Goal: Task Accomplishment & Management: Complete application form

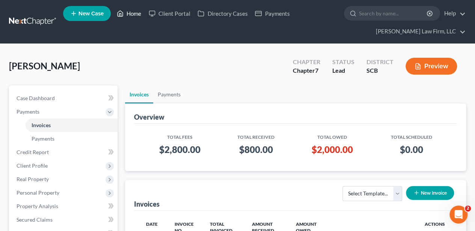
click at [120, 14] on polyline at bounding box center [120, 15] width 2 height 3
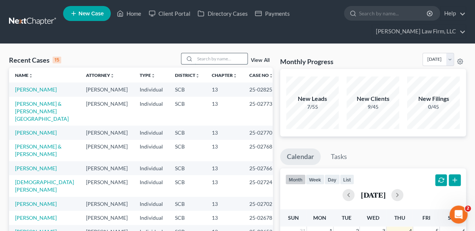
click at [210, 58] on input "search" at bounding box center [221, 58] width 53 height 11
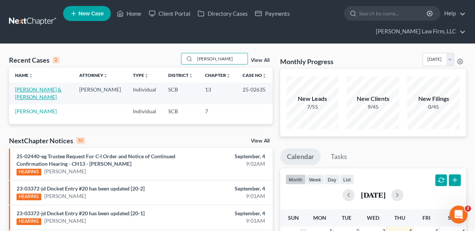
type input "fabus"
click at [23, 88] on link "[PERSON_NAME] & [PERSON_NAME]" at bounding box center [38, 93] width 47 height 14
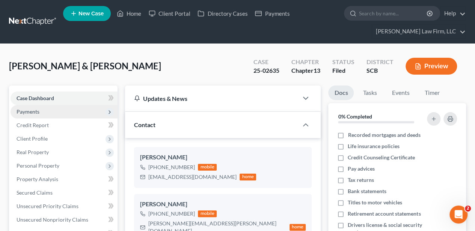
select select "2"
click at [130, 11] on link "Home" at bounding box center [129, 14] width 32 height 14
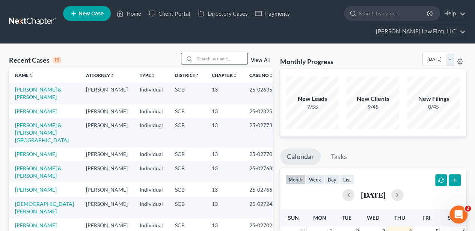
click at [220, 53] on input "search" at bounding box center [221, 58] width 53 height 11
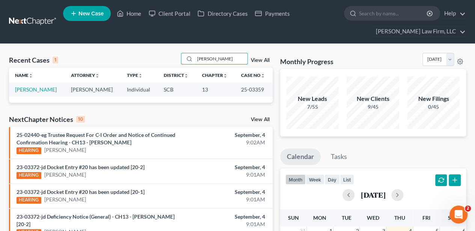
type input "verner"
drag, startPoint x: 45, startPoint y: 88, endPoint x: 41, endPoint y: 89, distance: 3.9
click at [41, 89] on link "[PERSON_NAME]" at bounding box center [36, 89] width 42 height 6
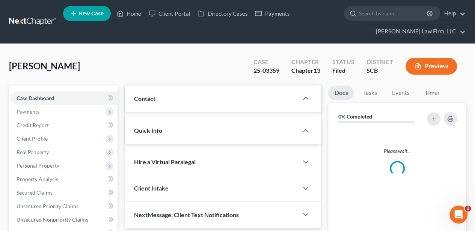
select select "2"
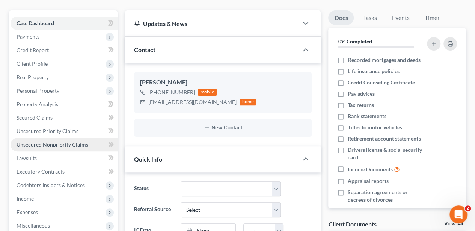
click at [71, 142] on span "Unsecured Nonpriority Claims" at bounding box center [53, 145] width 72 height 6
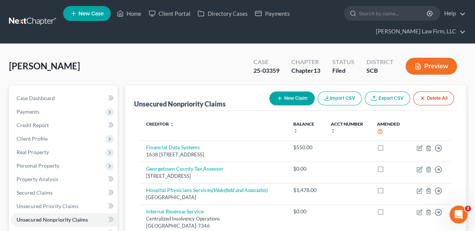
click at [300, 100] on button "New Claim" at bounding box center [291, 99] width 45 height 14
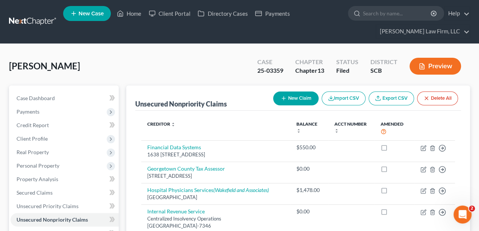
select select "0"
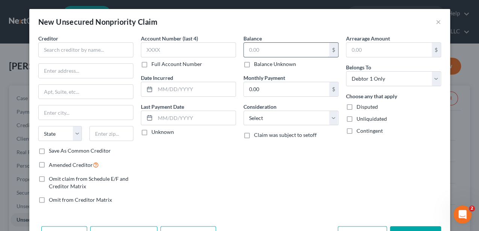
click at [260, 51] on input "text" at bounding box center [286, 50] width 85 height 14
type input "2,391.32"
click at [119, 50] on input "text" at bounding box center [85, 49] width 95 height 15
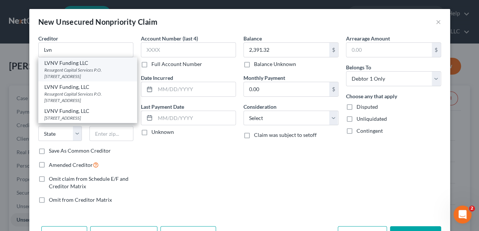
click at [91, 70] on div "Resurgent Capital Services P.O. Box 10587, Greenville, SC 29603" at bounding box center [87, 73] width 87 height 13
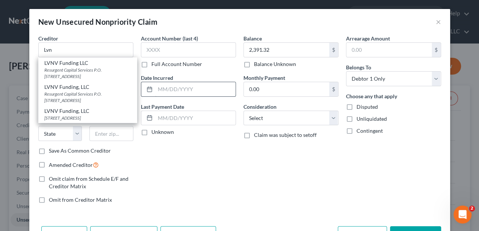
type input "LVNV Funding LLC"
type input "Resurgent Capital Services"
type input "P.O. Box 10587"
type input "Greenville"
select select "42"
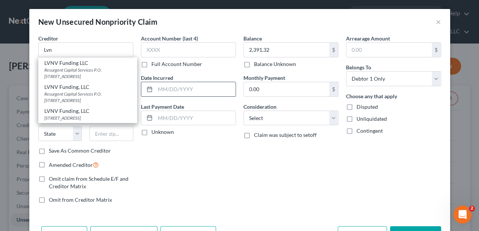
type input "29603"
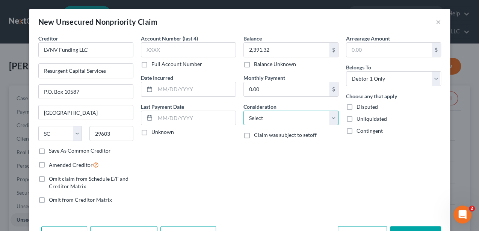
click at [258, 124] on select "Select Cable / Satellite Services Collection Agency Credit Card Debt Debt Couns…" at bounding box center [290, 118] width 95 height 15
select select "1"
click at [243, 111] on select "Select Cable / Satellite Services Collection Agency Credit Card Debt Debt Couns…" at bounding box center [290, 118] width 95 height 15
click at [392, 195] on div "Arrearage Amount $ Belongs To * Select Debtor 1 Only Debtor 2 Only Debtor 1 And…" at bounding box center [393, 122] width 103 height 175
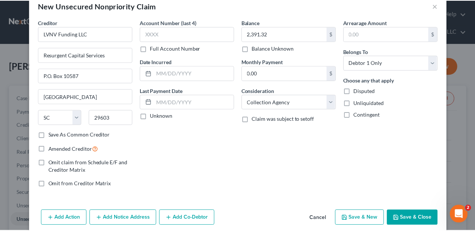
scroll to position [24, 0]
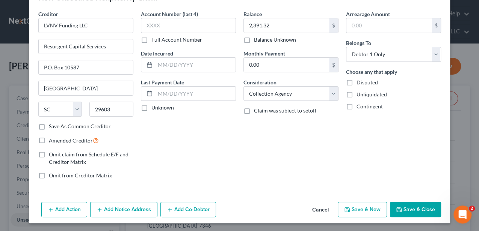
click at [412, 213] on button "Save & Close" at bounding box center [415, 210] width 51 height 16
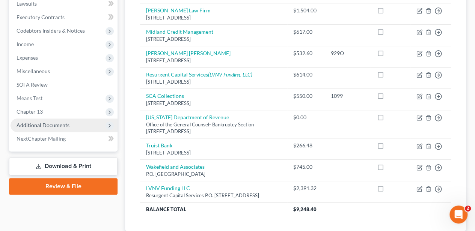
scroll to position [275, 0]
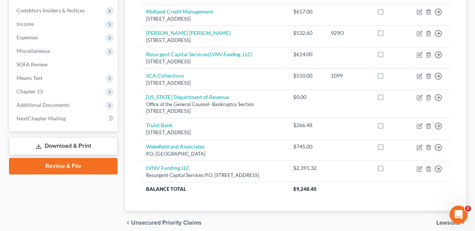
click at [66, 148] on link "Download & Print" at bounding box center [63, 146] width 109 height 18
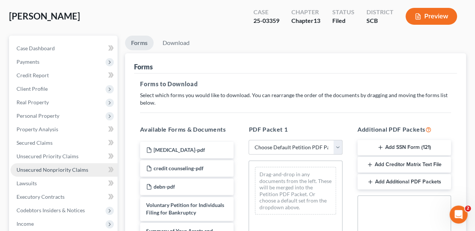
click at [69, 172] on span "Unsecured Nonpriority Claims" at bounding box center [53, 170] width 72 height 6
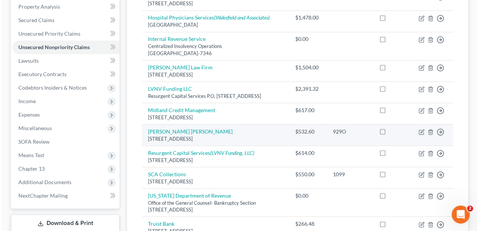
scroll to position [175, 0]
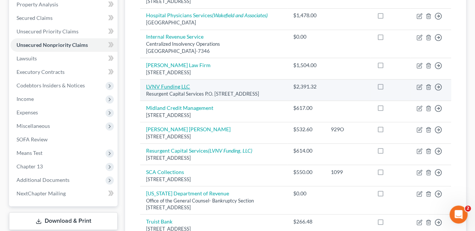
click at [187, 83] on link "LVNV Funding LLC" at bounding box center [168, 86] width 44 height 6
select select "42"
select select "1"
select select "0"
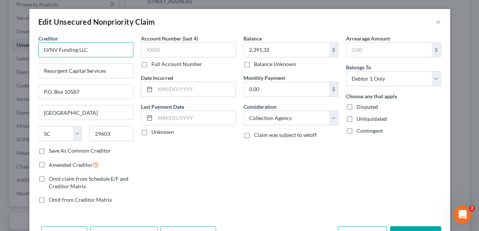
drag, startPoint x: 105, startPoint y: 50, endPoint x: 29, endPoint y: 52, distance: 75.9
click at [29, 52] on div "Creditor * LVNV Funding LLC Resurgent Capital Services P.O. Box 10587 Greenvill…" at bounding box center [239, 129] width 421 height 189
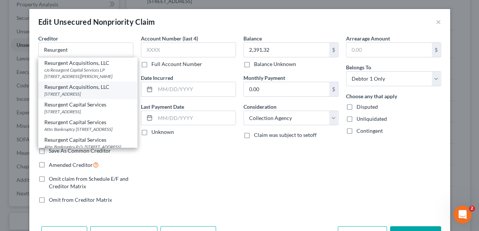
click at [54, 88] on div "Resurgent Acquisitions, LLC" at bounding box center [87, 87] width 87 height 8
type input "Resurgent Acquisitions, LLC"
type input "PO Box 10497"
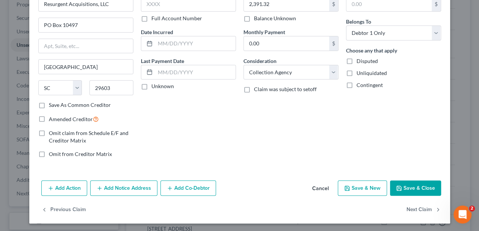
click at [118, 186] on button "Add Notice Address" at bounding box center [123, 189] width 67 height 16
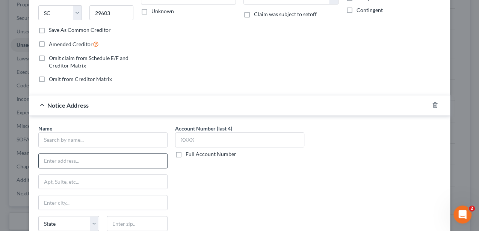
scroll to position [121, 0]
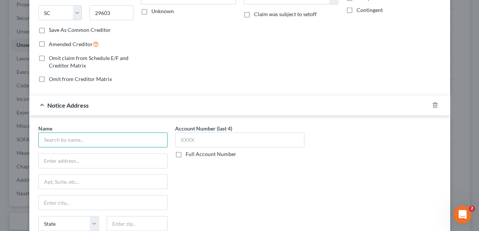
click at [73, 143] on input "text" at bounding box center [102, 140] width 129 height 15
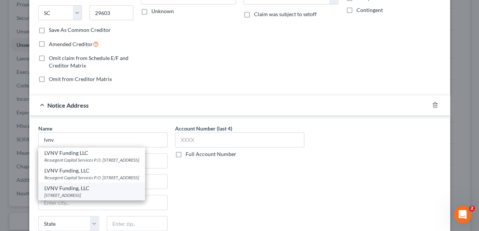
click at [69, 192] on div "LVNV Funding, LLC" at bounding box center [91, 189] width 95 height 8
type input "LVNV Funding, LLC"
type input "PO Box 10497"
type input "Greenville"
select select "42"
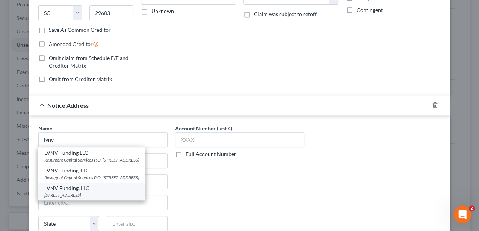
type input "29603"
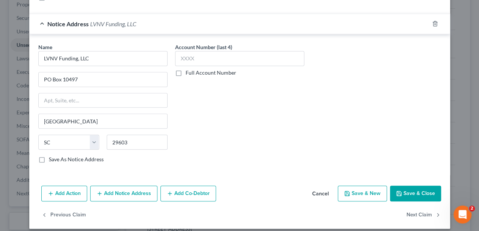
scroll to position [207, 0]
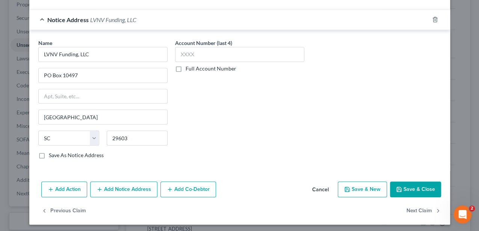
click at [392, 186] on button "Save & Close" at bounding box center [415, 190] width 51 height 16
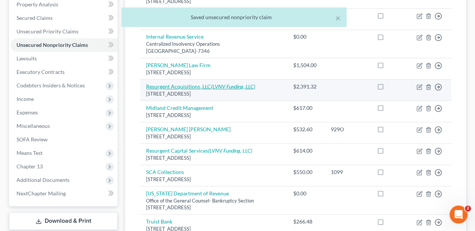
click at [192, 86] on link "Resurgent Acquisitions, LLC (LVNV Funding, LLC)" at bounding box center [200, 86] width 109 height 6
select select "42"
select select "1"
select select "0"
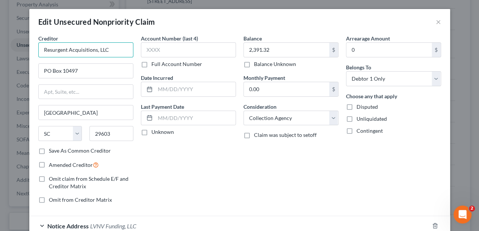
drag, startPoint x: 108, startPoint y: 50, endPoint x: 11, endPoint y: 49, distance: 97.3
click at [11, 49] on div "Edit Unsecured Nonpriority Claim × Creditor * Resurgent Acquisitions, LLC PO Bo…" at bounding box center [239, 115] width 479 height 231
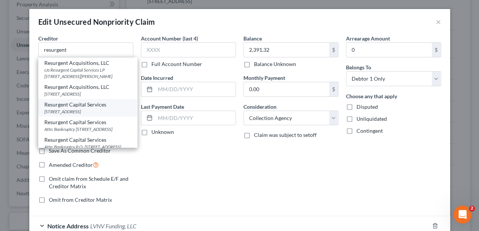
click at [59, 105] on div "Resurgent Capital Services" at bounding box center [87, 105] width 87 height 8
type input "Resurgent Capital Services"
type input "PO Box 1269"
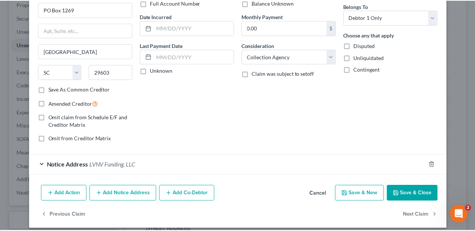
scroll to position [66, 0]
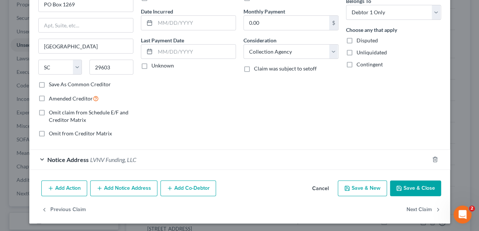
click at [406, 184] on button "Save & Close" at bounding box center [415, 189] width 51 height 16
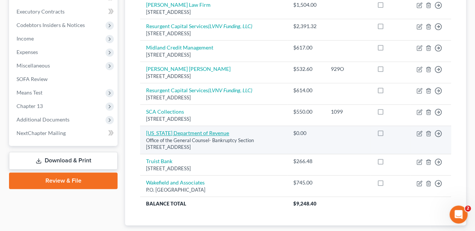
scroll to position [275, 0]
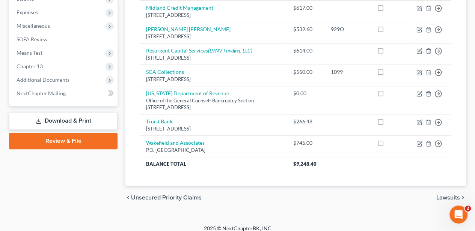
click at [62, 123] on link "Download & Print" at bounding box center [63, 121] width 109 height 18
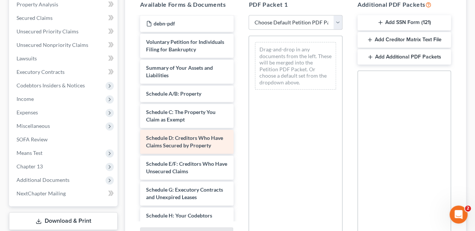
scroll to position [50, 0]
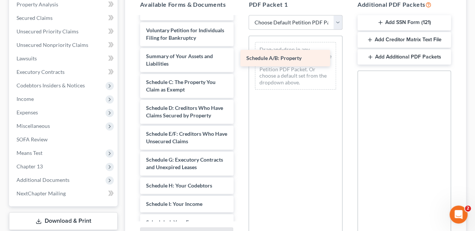
drag, startPoint x: 178, startPoint y: 77, endPoint x: 278, endPoint y: 54, distance: 102.9
click at [240, 54] on div "Schedule A/B: Property retainer-pdf credit counseling-pdf debn-pdf Voluntary Pe…" at bounding box center [187, 189] width 106 height 445
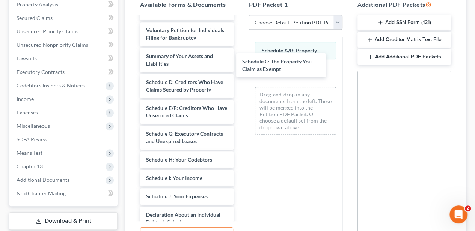
click at [240, 60] on div "Schedule C: The Property You Claim as Exempt retainer-pdf credit counseling-pdf…" at bounding box center [187, 177] width 106 height 420
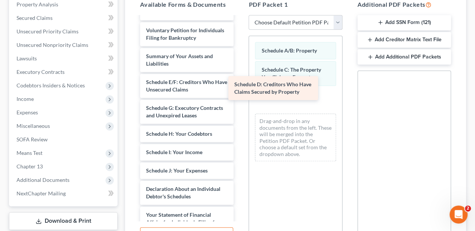
drag, startPoint x: 201, startPoint y: 88, endPoint x: 291, endPoint y: 92, distance: 89.5
click at [240, 92] on div "Schedule D: Creditors Who Have Claims Secured by Property retainer-pdf credit c…" at bounding box center [187, 164] width 106 height 394
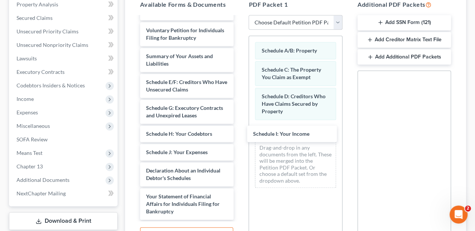
click at [240, 131] on div "Schedule I: Your Income retainer-pdf credit counseling-pdf debn-pdf Voluntary P…" at bounding box center [187, 154] width 106 height 375
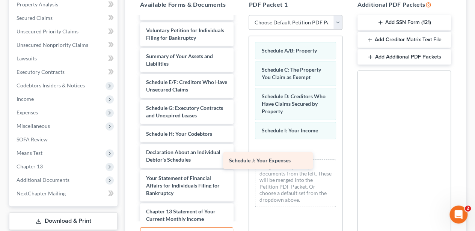
drag, startPoint x: 195, startPoint y: 151, endPoint x: 278, endPoint y: 161, distance: 83.5
click at [240, 161] on div "Schedule J: Your Expenses retainer-pdf credit counseling-pdf debn-pdf Voluntary…" at bounding box center [187, 145] width 106 height 357
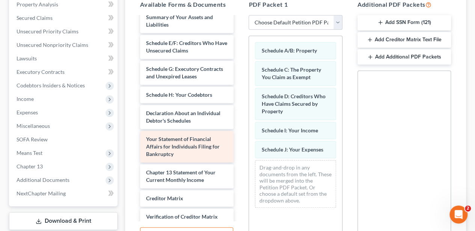
scroll to position [100, 0]
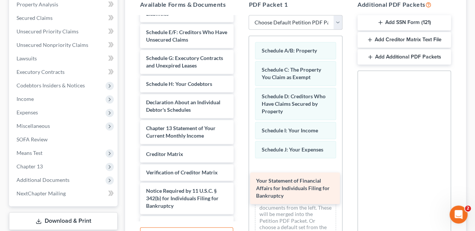
drag, startPoint x: 193, startPoint y: 137, endPoint x: 299, endPoint y: 178, distance: 113.8
click at [240, 178] on div "Your Statement of Financial Affairs for Individuals Filing for Bankruptcy retai…" at bounding box center [187, 78] width 106 height 323
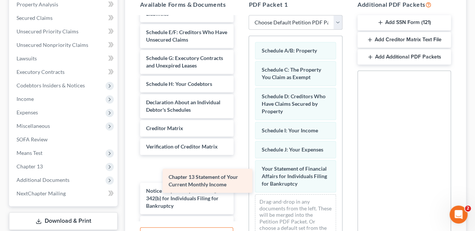
scroll to position [95, 0]
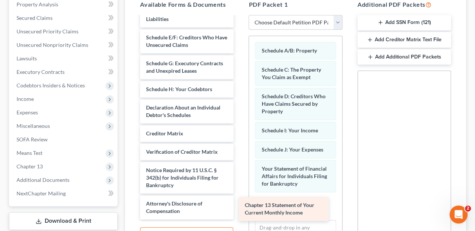
drag, startPoint x: 193, startPoint y: 134, endPoint x: 291, endPoint y: 212, distance: 126.2
click at [240, 212] on div "Chapter 13 Statement of Your Current Monthly Income retainer-pdf credit counsel…" at bounding box center [187, 70] width 106 height 297
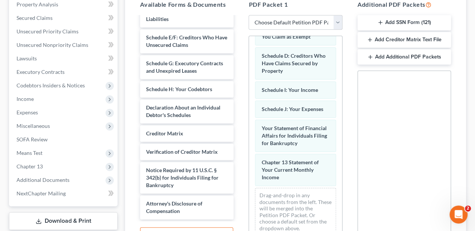
scroll to position [46, 0]
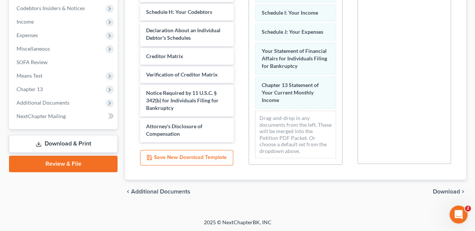
click at [443, 191] on span "Download" at bounding box center [446, 192] width 27 height 6
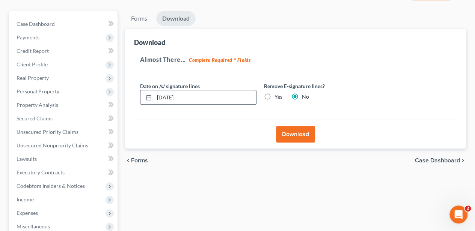
scroll to position [71, 0]
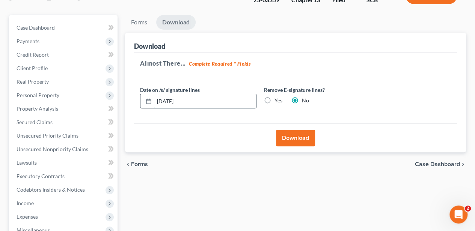
drag, startPoint x: 190, startPoint y: 102, endPoint x: 146, endPoint y: 102, distance: 44.3
click at [146, 102] on div "09/04/2025" at bounding box center [198, 101] width 116 height 15
click at [275, 99] on label "Yes" at bounding box center [279, 101] width 8 height 8
click at [278, 99] on input "Yes" at bounding box center [280, 99] width 5 height 5
radio input "true"
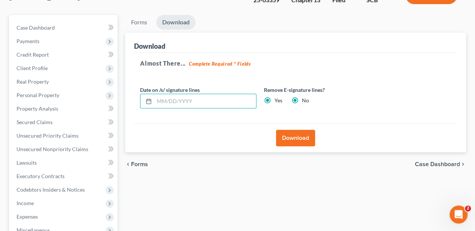
radio input "false"
click at [294, 133] on button "Download" at bounding box center [295, 138] width 39 height 17
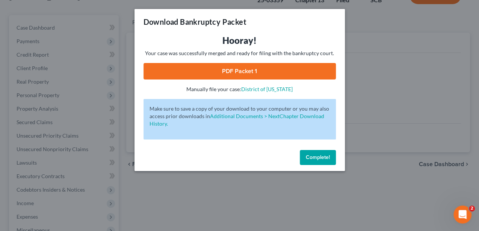
click at [261, 68] on link "PDF Packet 1" at bounding box center [239, 71] width 192 height 17
click at [306, 158] on span "Complete!" at bounding box center [318, 157] width 24 height 6
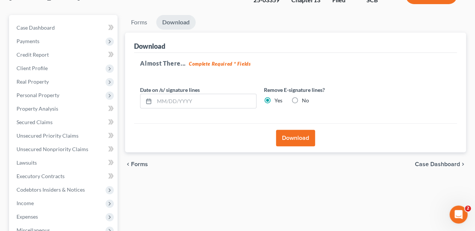
scroll to position [0, 0]
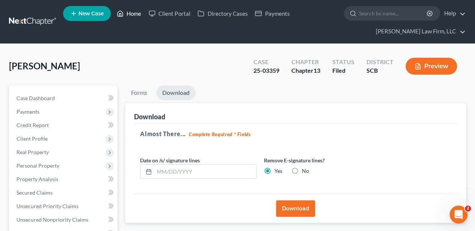
click at [141, 12] on link "Home" at bounding box center [129, 14] width 32 height 14
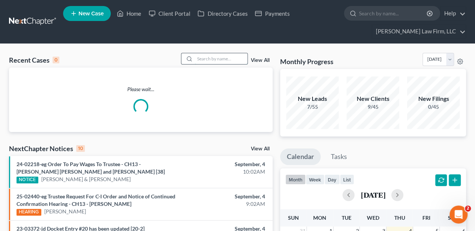
click at [207, 62] on input "search" at bounding box center [221, 58] width 53 height 11
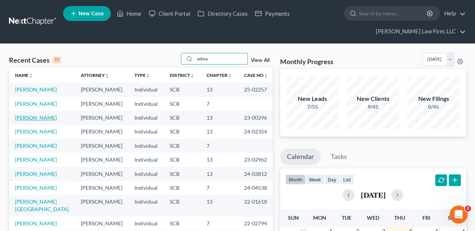
type input "edwa"
click at [41, 121] on link "[PERSON_NAME]" at bounding box center [36, 118] width 42 height 6
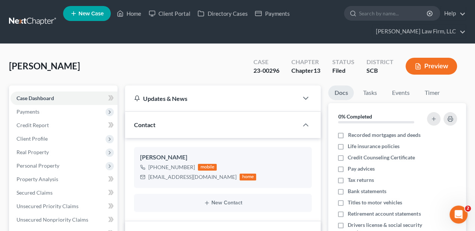
select select "2"
drag, startPoint x: 121, startPoint y: 15, endPoint x: 136, endPoint y: 50, distance: 38.0
click at [121, 15] on icon at bounding box center [120, 13] width 7 height 9
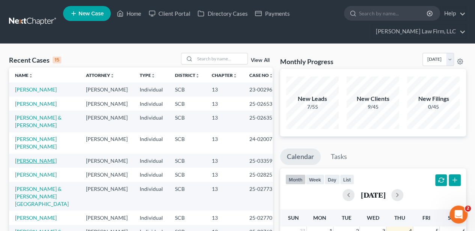
click at [30, 164] on link "[PERSON_NAME]" at bounding box center [36, 161] width 42 height 6
select select "2"
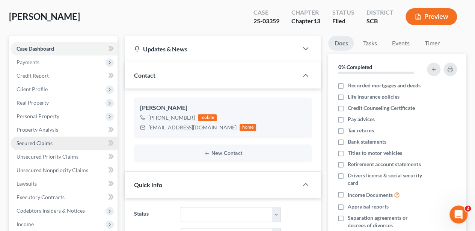
scroll to position [50, 0]
click at [43, 144] on span "Secured Claims" at bounding box center [35, 143] width 36 height 6
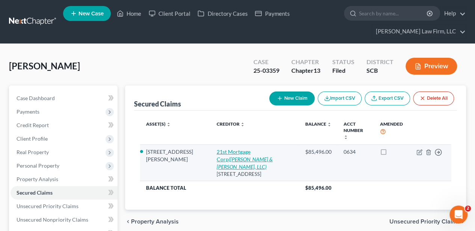
click at [217, 149] on link "21st Mortgage Corp ([PERSON_NAME] & [PERSON_NAME], LLC)" at bounding box center [245, 159] width 56 height 21
select select "44"
select select "0"
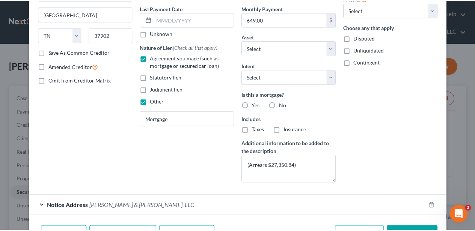
scroll to position [128, 0]
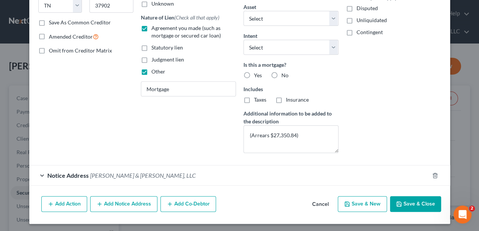
click at [411, 206] on button "Save & Close" at bounding box center [415, 204] width 51 height 16
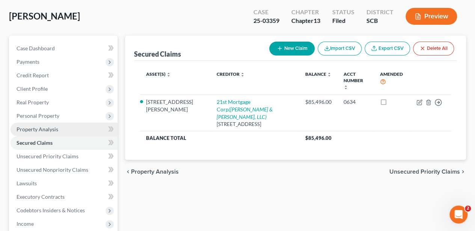
click at [54, 131] on span "Property Analysis" at bounding box center [38, 129] width 42 height 6
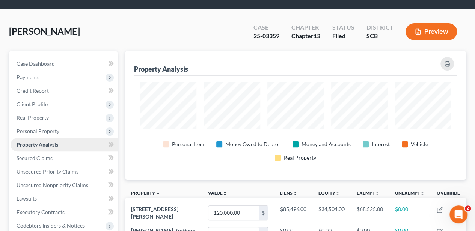
scroll to position [50, 0]
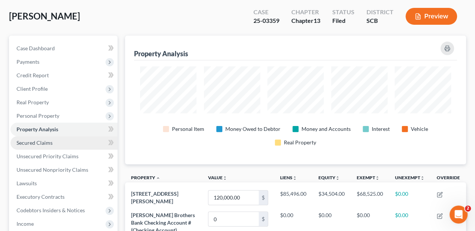
click at [70, 139] on link "Secured Claims" at bounding box center [64, 143] width 107 height 14
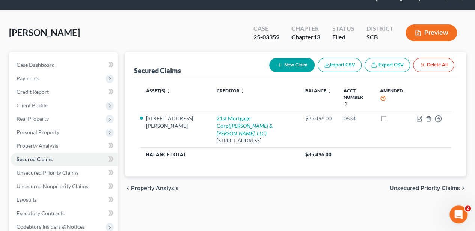
scroll to position [50, 0]
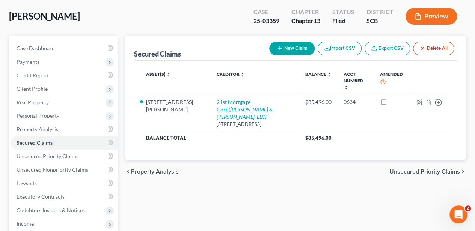
click at [418, 169] on span "Unsecured Priority Claims" at bounding box center [424, 172] width 71 height 6
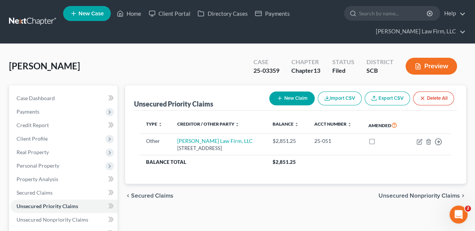
click at [400, 199] on span "Unsecured Nonpriority Claims" at bounding box center [420, 196] width 82 height 6
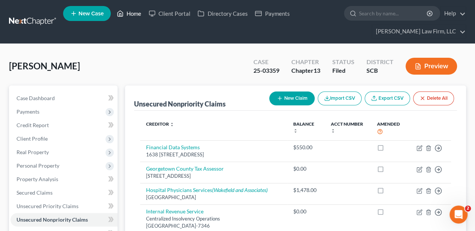
drag, startPoint x: 128, startPoint y: 14, endPoint x: 137, endPoint y: 14, distance: 8.3
click at [128, 14] on link "Home" at bounding box center [129, 14] width 32 height 14
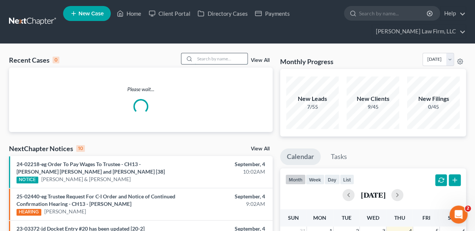
click at [227, 58] on input "search" at bounding box center [221, 58] width 53 height 11
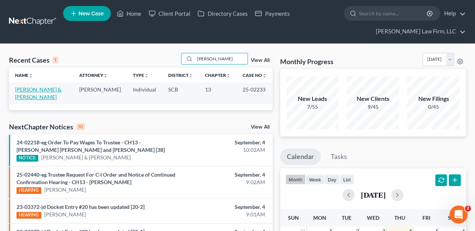
type input "bodine"
click at [35, 90] on link "[PERSON_NAME] & [PERSON_NAME]" at bounding box center [38, 93] width 47 height 14
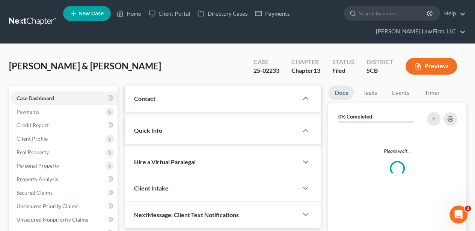
select select "2"
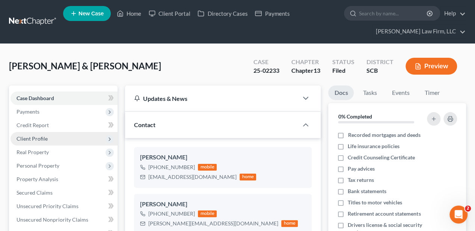
click at [41, 132] on span "Client Profile" at bounding box center [64, 139] width 107 height 14
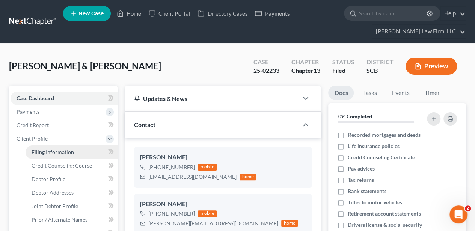
click at [47, 152] on span "Filing Information" at bounding box center [53, 152] width 42 height 6
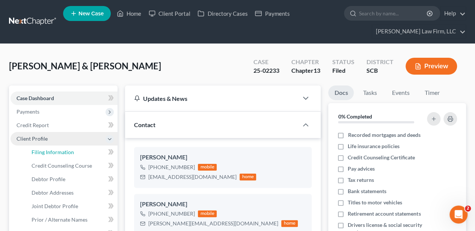
select select "1"
select select "3"
select select "0"
select select "42"
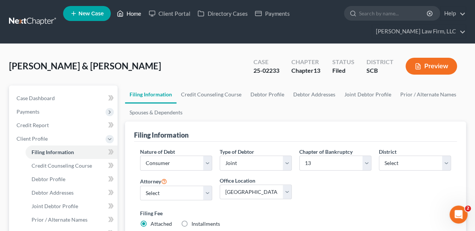
click at [139, 12] on link "Home" at bounding box center [129, 14] width 32 height 14
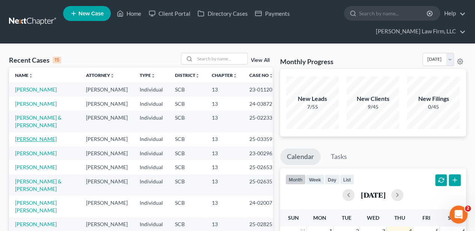
click at [43, 142] on link "[PERSON_NAME]" at bounding box center [36, 139] width 42 height 6
select select "2"
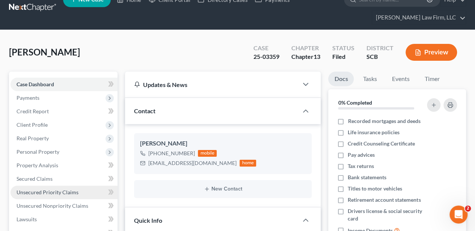
scroll to position [25, 0]
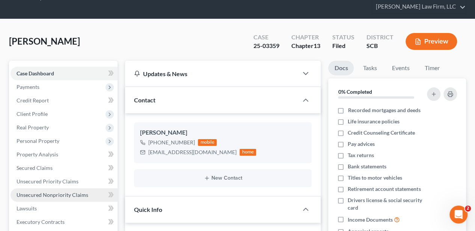
click at [59, 192] on span "Unsecured Nonpriority Claims" at bounding box center [53, 195] width 72 height 6
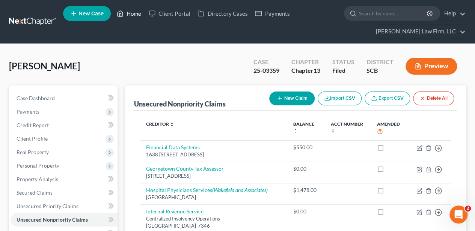
click at [137, 17] on link "Home" at bounding box center [129, 14] width 32 height 14
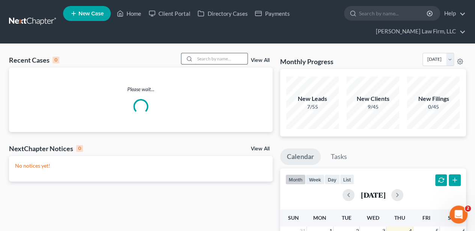
click at [218, 58] on input "search" at bounding box center [221, 58] width 53 height 11
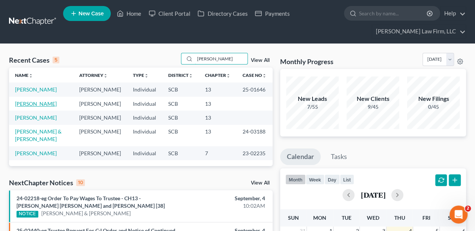
type input "dill"
click at [36, 107] on link "[PERSON_NAME]" at bounding box center [36, 104] width 42 height 6
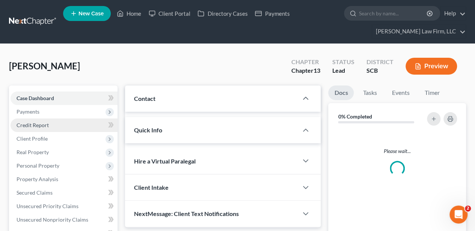
select select "2"
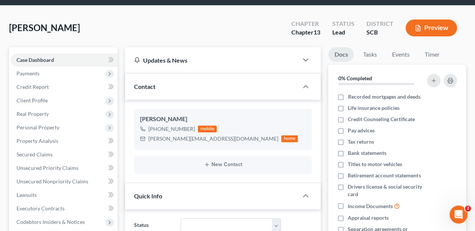
scroll to position [50, 0]
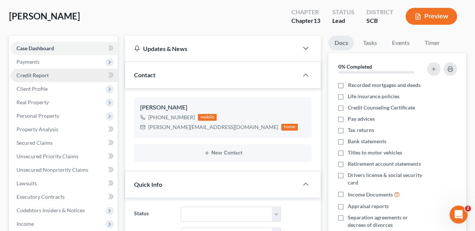
click at [45, 75] on span "Credit Report" at bounding box center [33, 75] width 32 height 6
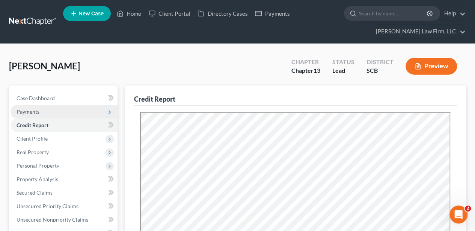
click at [32, 113] on span "Payments" at bounding box center [28, 112] width 23 height 6
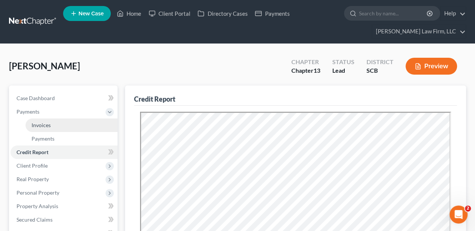
click at [39, 122] on span "Invoices" at bounding box center [41, 125] width 19 height 6
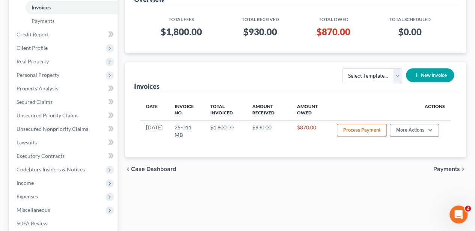
scroll to position [125, 0]
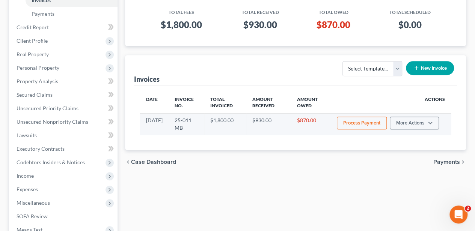
click at [352, 122] on button "Process Payment" at bounding box center [362, 123] width 50 height 13
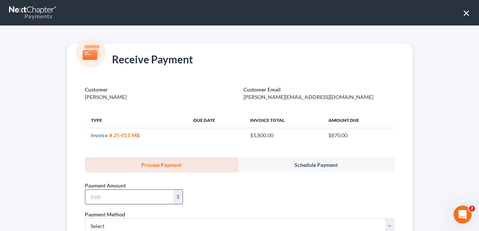
click at [142, 198] on input "text" at bounding box center [129, 197] width 88 height 14
click at [466, 9] on button "×" at bounding box center [466, 13] width 7 height 12
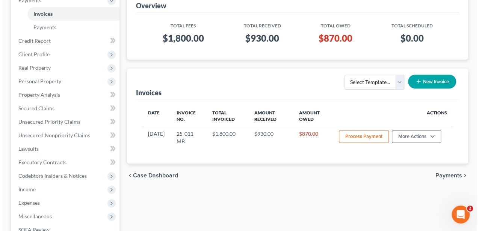
scroll to position [100, 0]
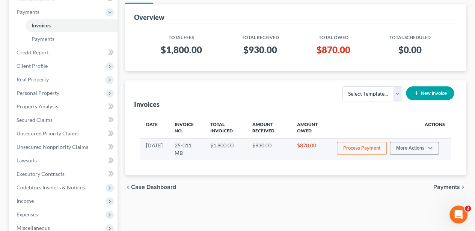
click at [350, 149] on button "Process Payment" at bounding box center [362, 148] width 50 height 13
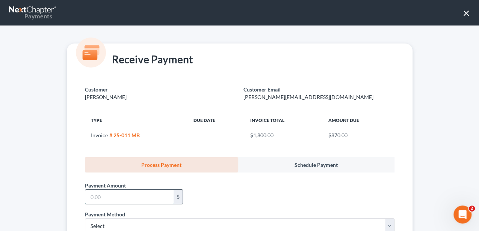
click at [150, 192] on input "text" at bounding box center [129, 197] width 88 height 14
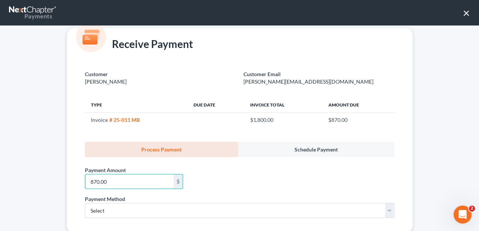
scroll to position [35, 0]
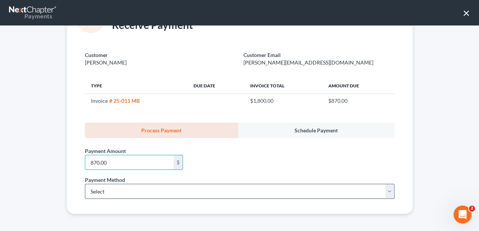
type input "870.00"
click at [89, 195] on select "Select ACH Credit Card" at bounding box center [239, 191] width 309 height 15
select select "1"
click at [85, 184] on select "Select ACH Credit Card" at bounding box center [239, 191] width 309 height 15
select select "42"
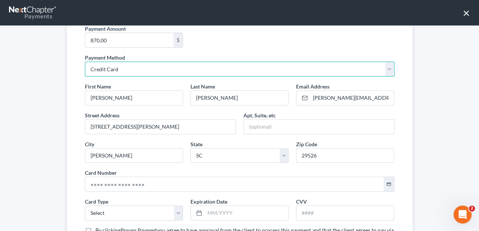
scroll to position [160, 0]
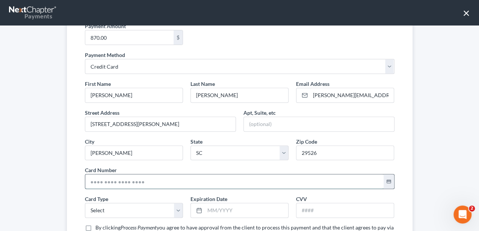
click at [117, 183] on input "text" at bounding box center [234, 182] width 298 height 14
type input "5348 7000 1388 6804"
click at [118, 208] on select "Select Visa MasterCard Discover American Express" at bounding box center [134, 210] width 98 height 15
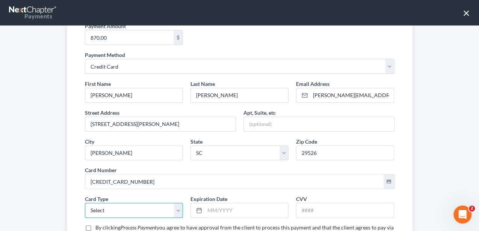
select select "1"
click at [85, 203] on select "Select Visa MasterCard Discover American Express" at bounding box center [134, 210] width 98 height 15
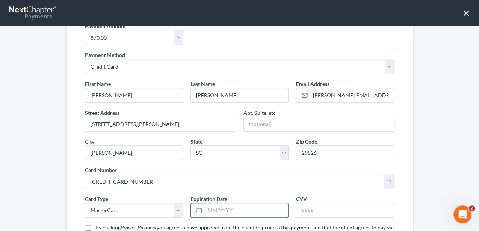
click at [219, 209] on input "text" at bounding box center [246, 211] width 83 height 14
type input "06/2030"
click at [324, 204] on input "text" at bounding box center [344, 211] width 97 height 14
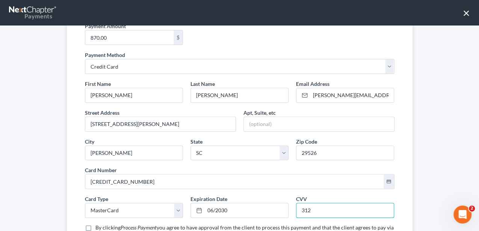
type input "312"
click at [72, 186] on div "Customer Dillon, Graham Customer Email graham@nusquarerenovations.com Type Due …" at bounding box center [240, 97] width 346 height 360
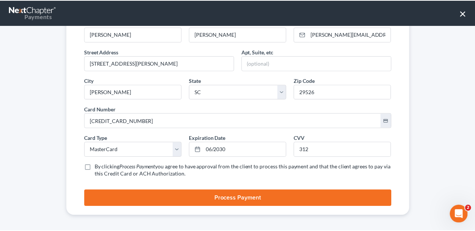
scroll to position [221, 0]
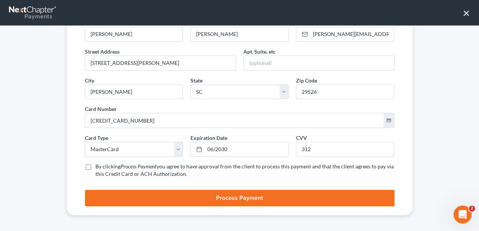
click at [95, 165] on label "By clicking Process Payment you agree to have approval from the client to proce…" at bounding box center [244, 170] width 299 height 15
click at [98, 165] on input "By clicking Process Payment you agree to have approval from the client to proce…" at bounding box center [100, 165] width 5 height 5
checkbox input "true"
click at [125, 193] on button "Process Payment" at bounding box center [239, 198] width 309 height 17
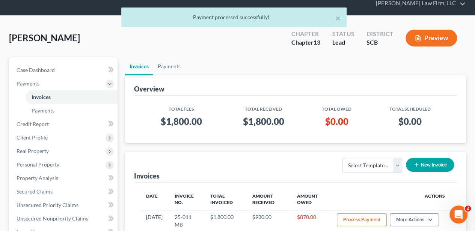
scroll to position [0, 0]
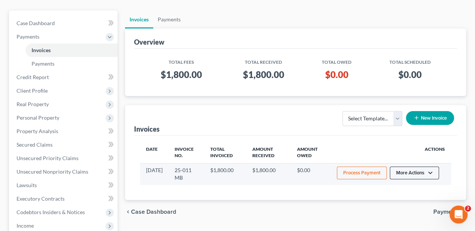
click at [425, 174] on button "More Actions" at bounding box center [414, 173] width 49 height 13
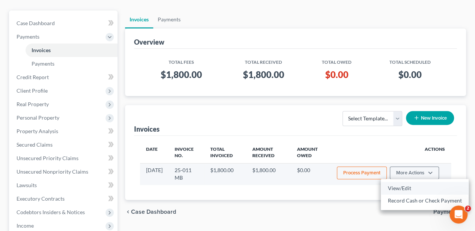
click at [403, 187] on link "View/Edit" at bounding box center [425, 188] width 88 height 13
select select "1"
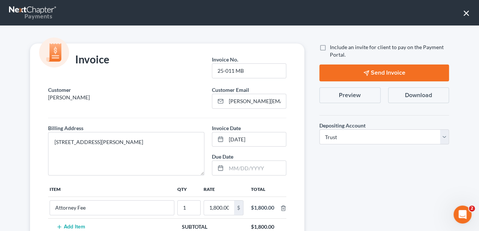
click at [353, 98] on button "Preview" at bounding box center [349, 96] width 61 height 16
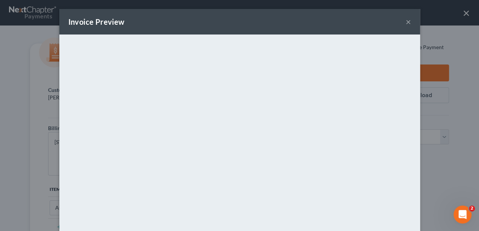
click at [407, 22] on button "×" at bounding box center [408, 21] width 5 height 9
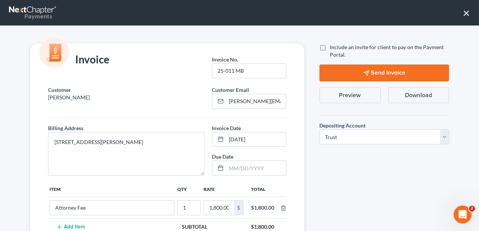
click at [466, 14] on button "×" at bounding box center [466, 13] width 7 height 12
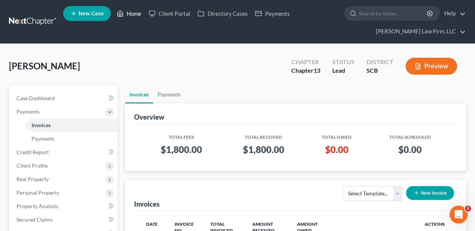
click at [134, 12] on link "Home" at bounding box center [129, 14] width 32 height 14
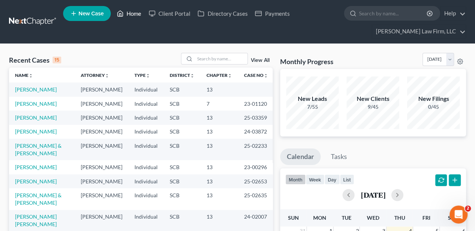
click at [136, 14] on link "Home" at bounding box center [129, 14] width 32 height 14
click at [31, 121] on link "[PERSON_NAME]" at bounding box center [36, 118] width 42 height 6
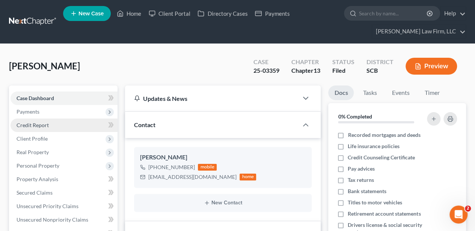
select select "2"
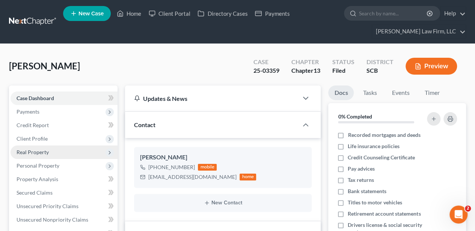
click at [32, 154] on span "Real Property" at bounding box center [33, 152] width 32 height 6
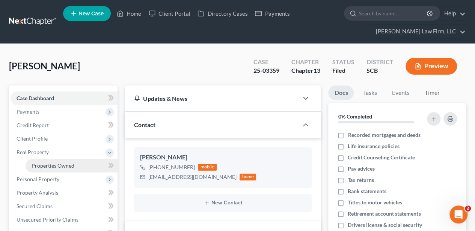
click at [36, 166] on span "Properties Owned" at bounding box center [53, 166] width 43 height 6
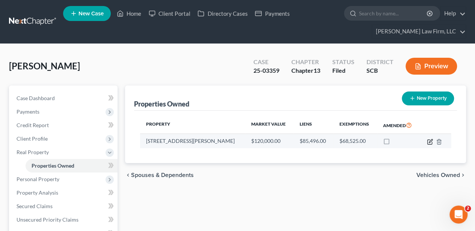
click at [429, 142] on icon "button" at bounding box center [430, 142] width 6 height 6
select select "42"
select select "3"
select select "1"
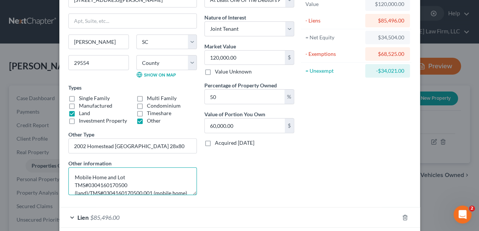
scroll to position [10, 0]
drag, startPoint x: 181, startPoint y: 191, endPoint x: 74, endPoint y: 173, distance: 109.3
click at [74, 173] on textarea "Mobile Home and Lot TMS#0304160170500 (land)/TMS#0304160170500.001 (mobile home…" at bounding box center [132, 182] width 128 height 28
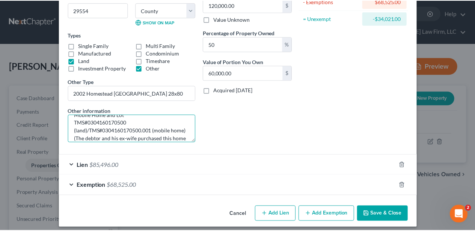
scroll to position [106, 0]
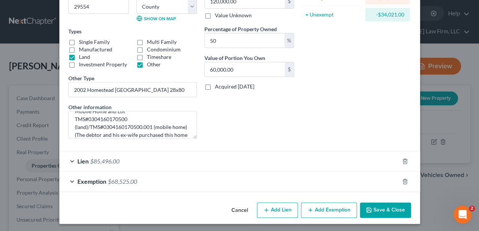
click at [389, 206] on button "Save & Close" at bounding box center [385, 211] width 51 height 16
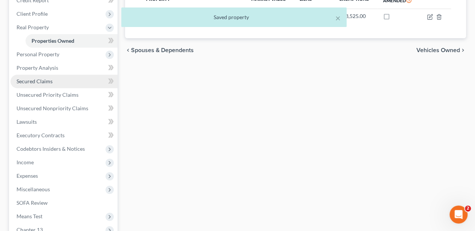
click at [42, 80] on span "Secured Claims" at bounding box center [35, 81] width 36 height 6
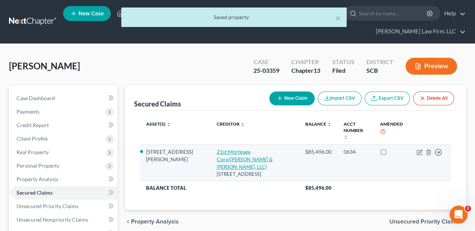
click at [246, 156] on icon "([PERSON_NAME] & [PERSON_NAME], LLC)" at bounding box center [245, 163] width 56 height 14
select select "44"
select select "0"
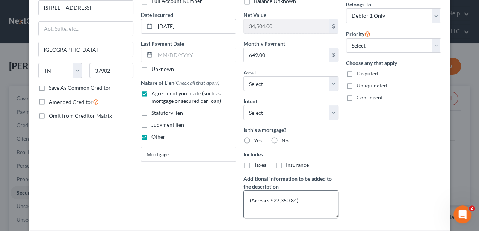
scroll to position [75, 0]
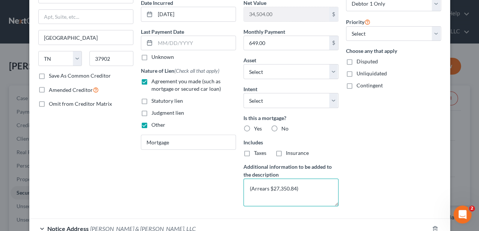
drag, startPoint x: 270, startPoint y: 189, endPoint x: 293, endPoint y: 187, distance: 23.4
click at [293, 187] on textarea "(Arrears $27,350.84)" at bounding box center [290, 193] width 95 height 28
